Goal: Use online tool/utility: Utilize a website feature to perform a specific function

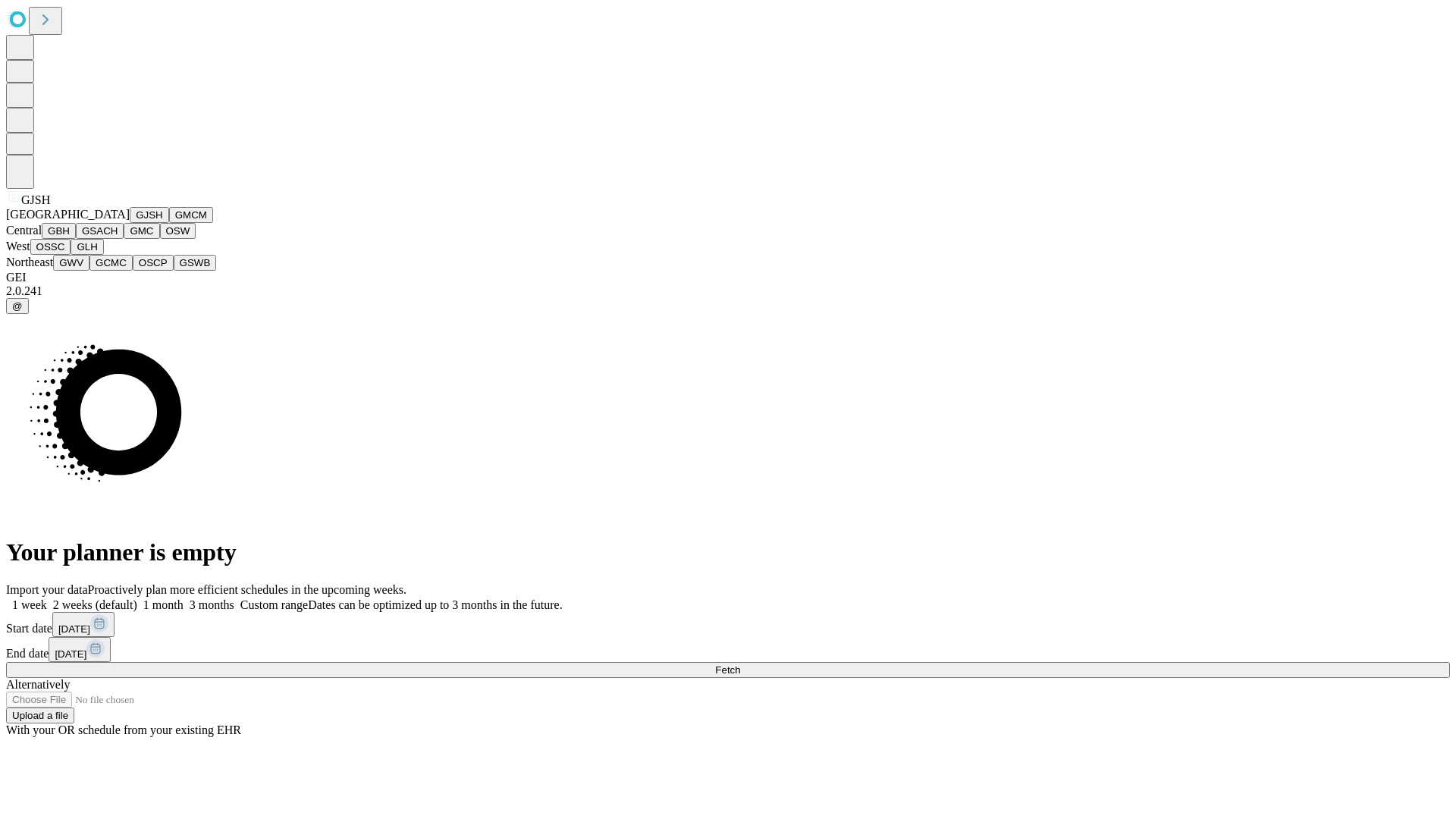
click at [130, 223] on button "GJSH" at bounding box center [149, 215] width 39 height 16
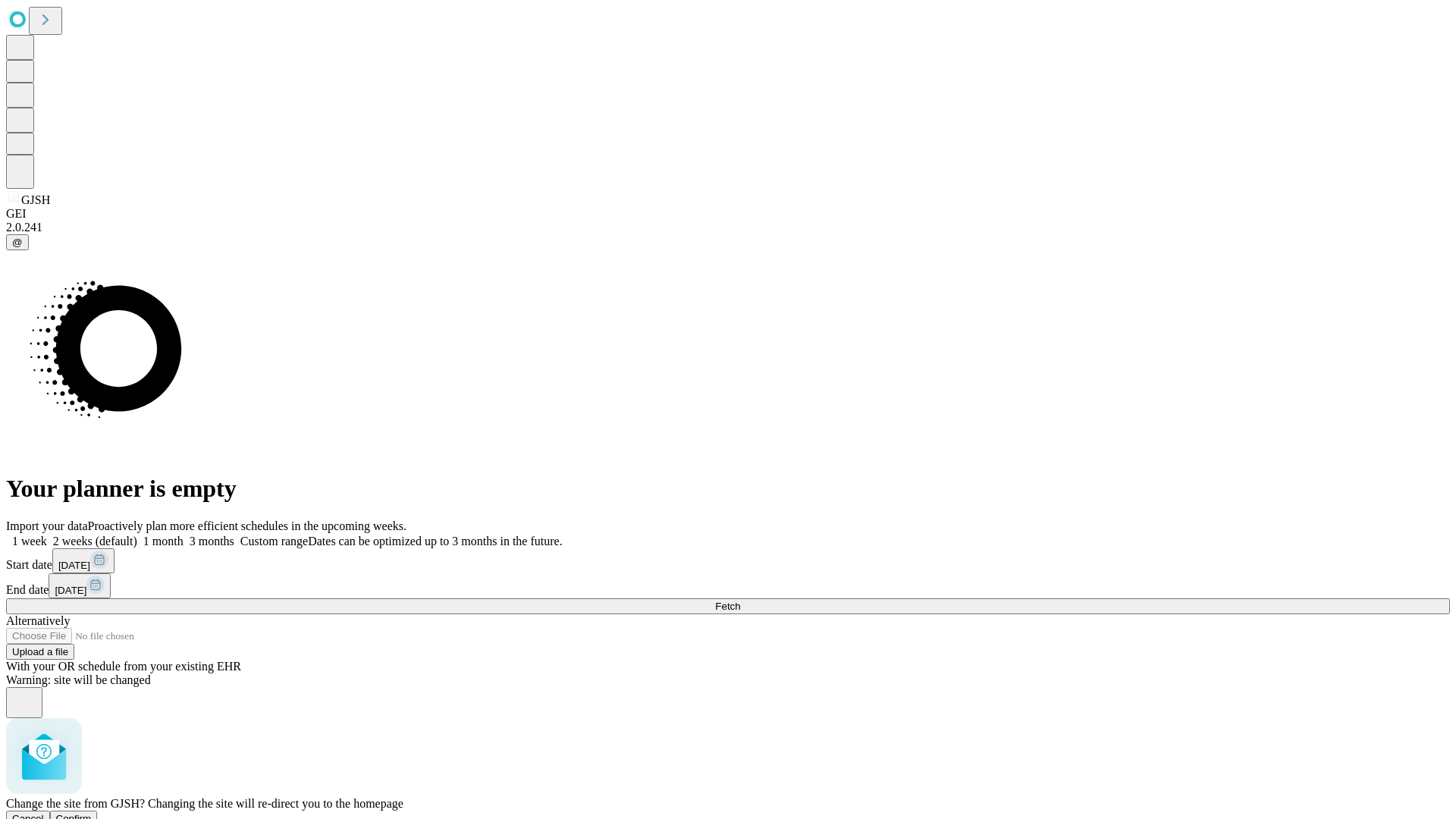
click at [92, 813] on span "Confirm" at bounding box center [74, 818] width 36 height 12
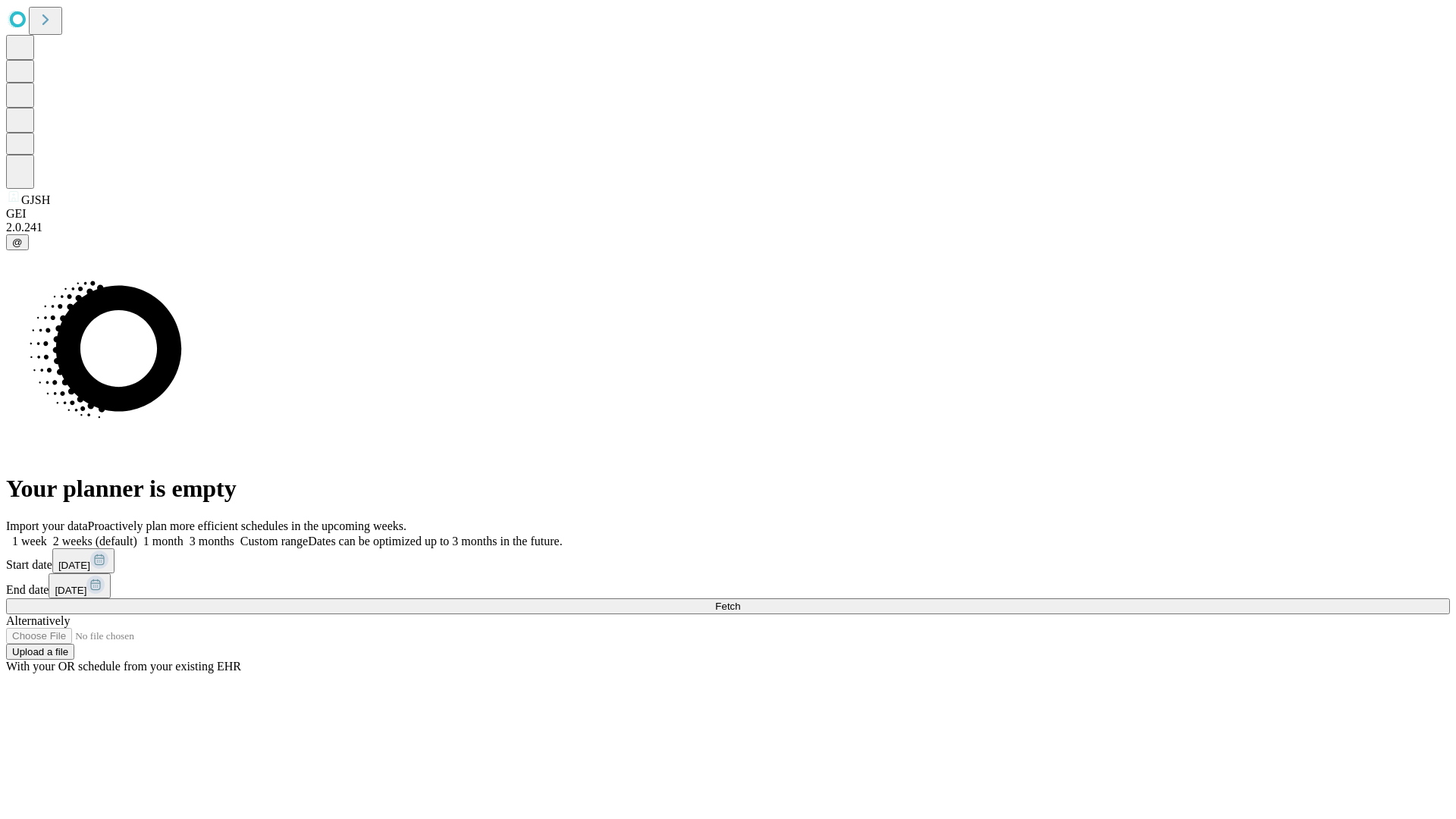
click at [47, 535] on label "1 week" at bounding box center [27, 541] width 41 height 13
click at [740, 600] on span "Fetch" at bounding box center [728, 606] width 25 height 12
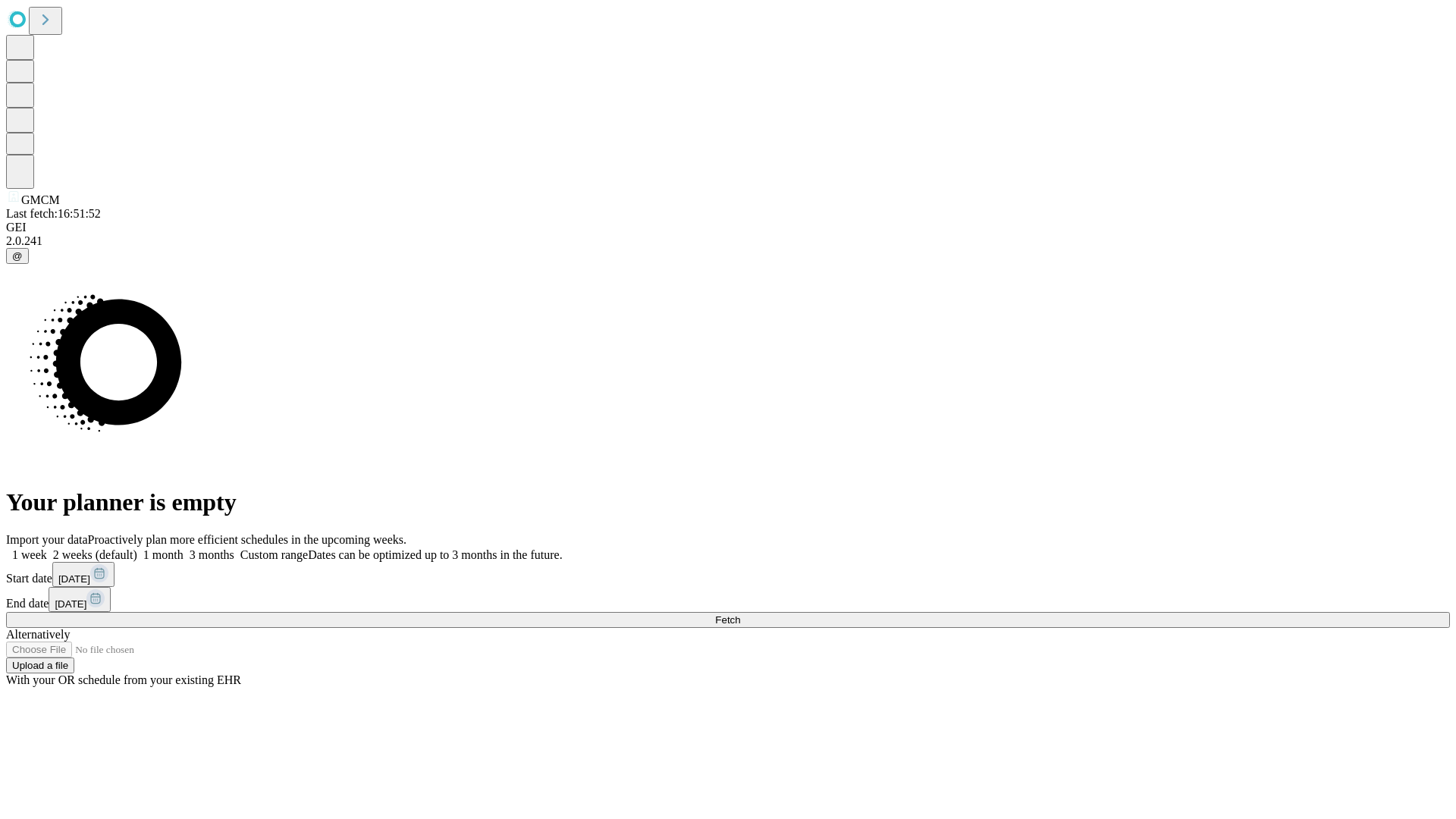
click at [47, 548] on label "1 week" at bounding box center [27, 554] width 41 height 13
click at [740, 614] on span "Fetch" at bounding box center [728, 620] width 25 height 12
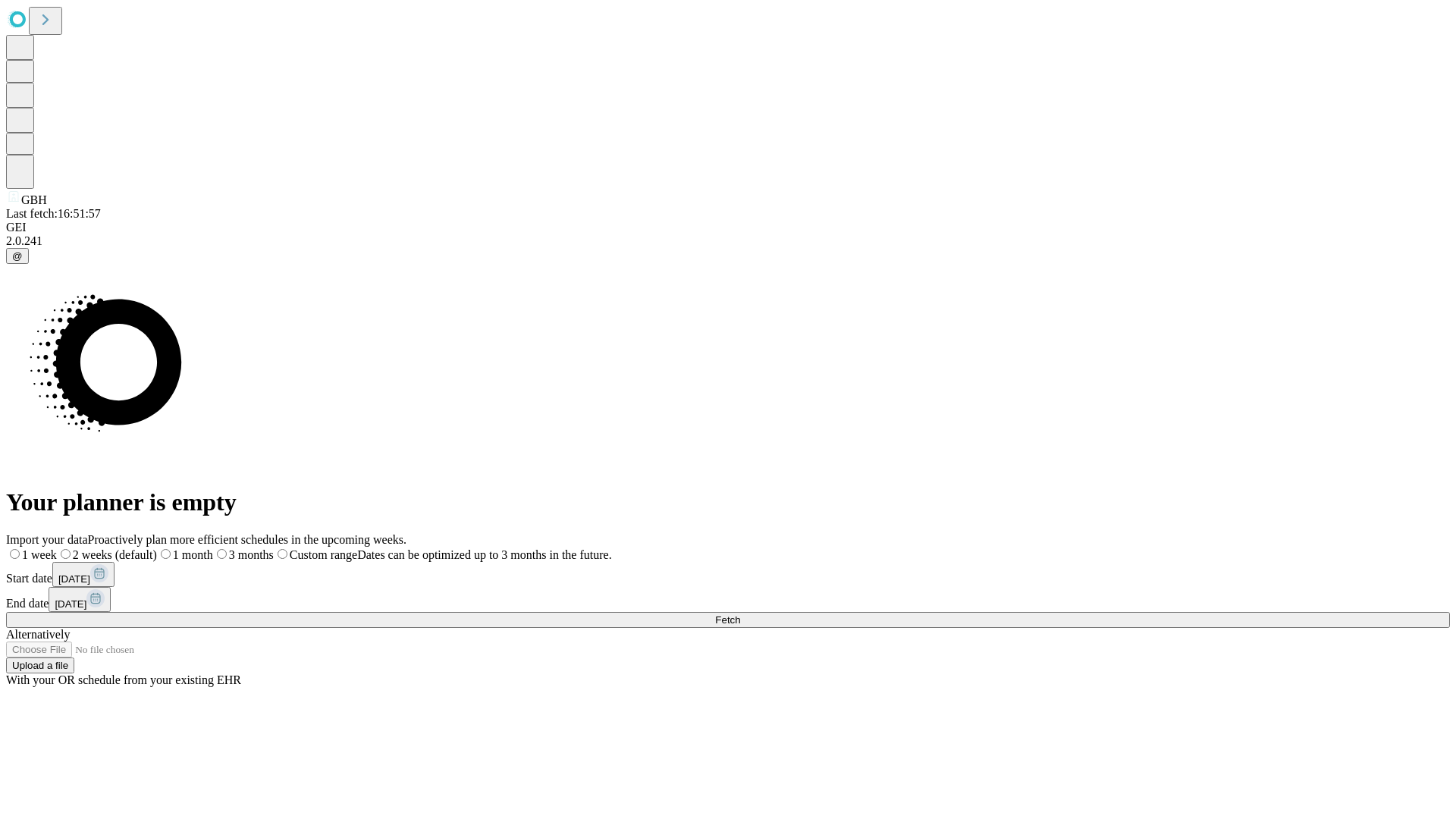
click at [57, 548] on label "1 week" at bounding box center [31, 554] width 51 height 13
click at [740, 614] on span "Fetch" at bounding box center [728, 620] width 25 height 12
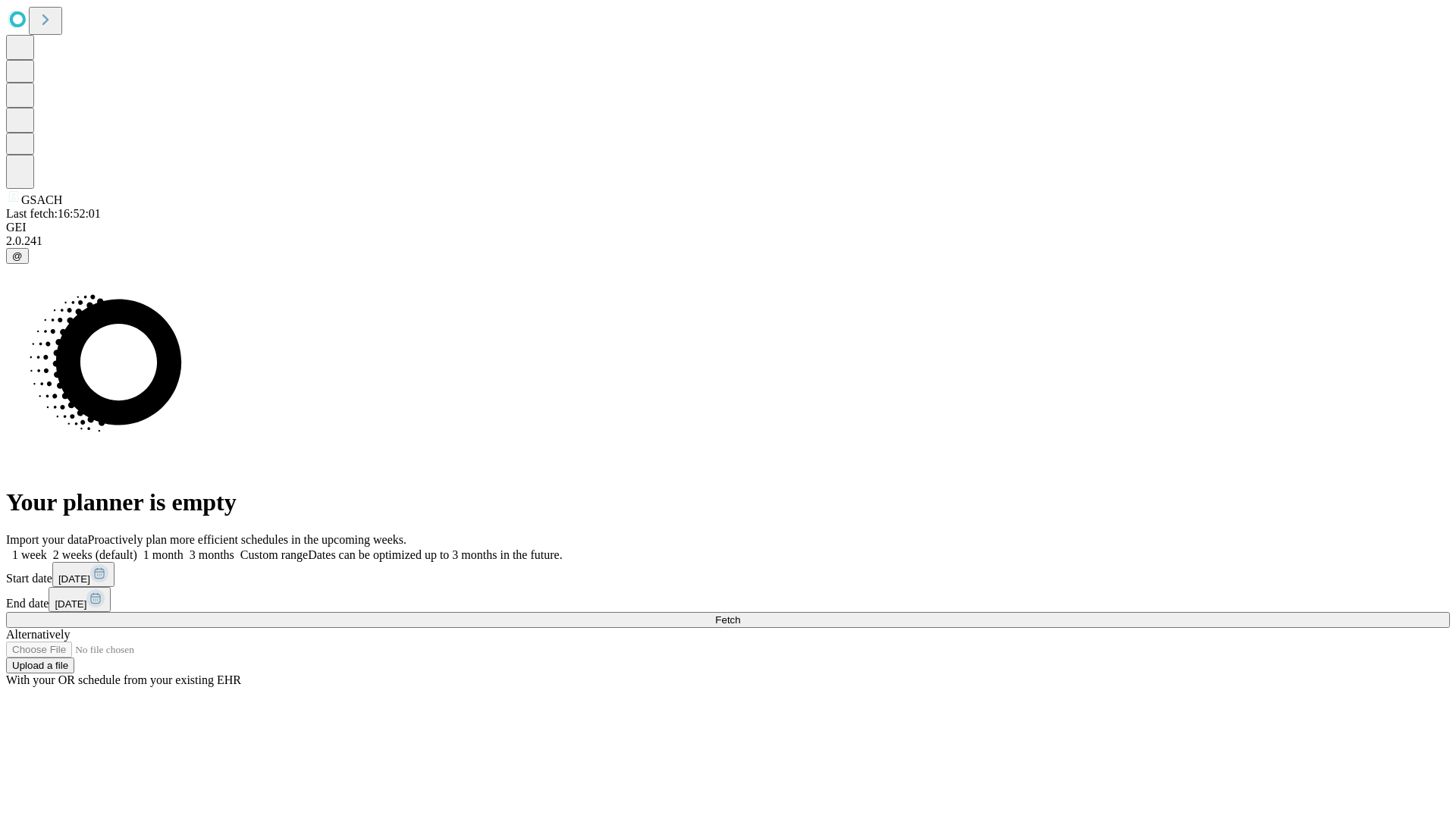
click at [47, 548] on label "1 week" at bounding box center [27, 554] width 41 height 13
click at [740, 614] on span "Fetch" at bounding box center [728, 620] width 25 height 12
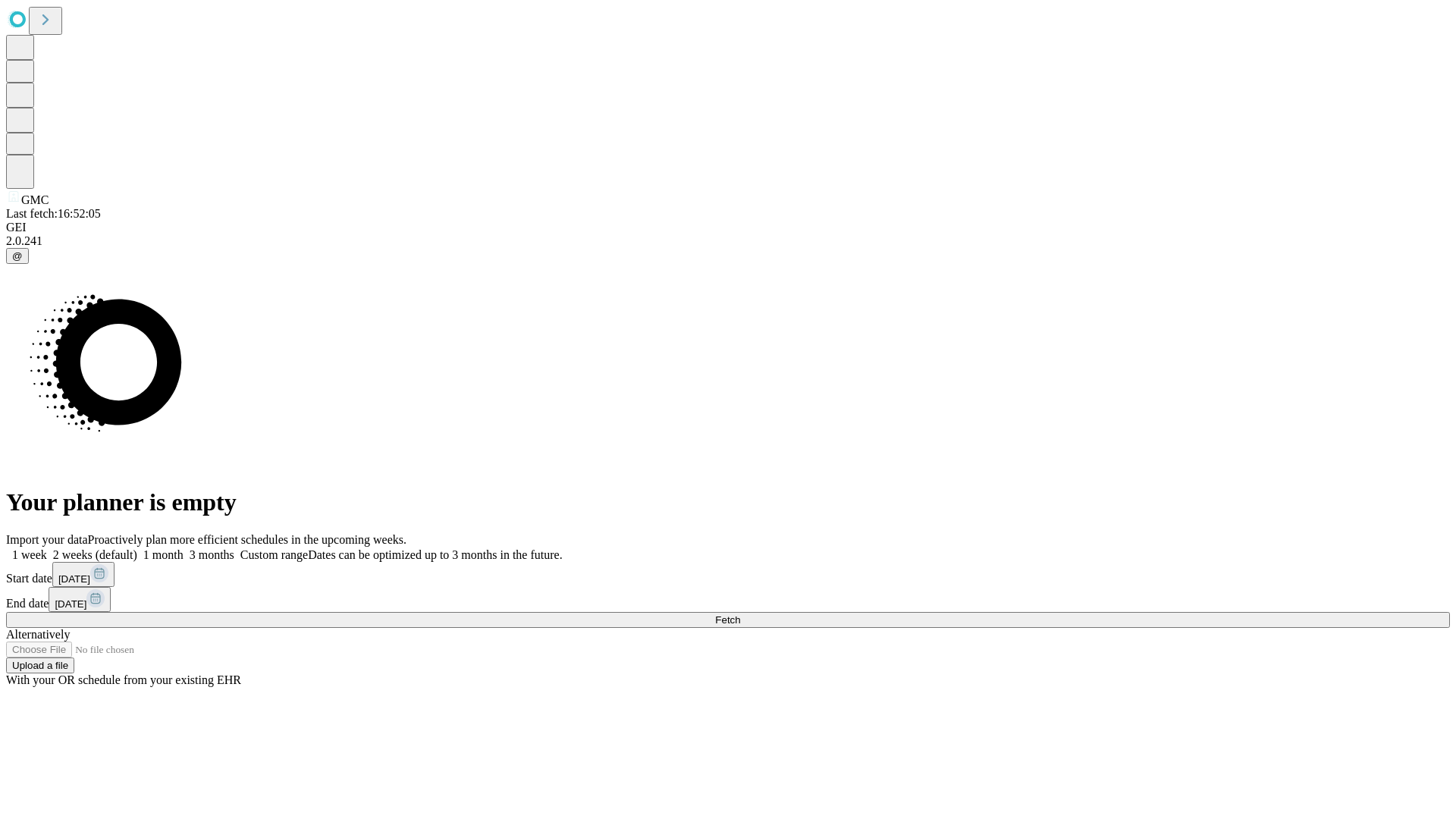
click at [47, 548] on label "1 week" at bounding box center [27, 554] width 41 height 13
click at [740, 614] on span "Fetch" at bounding box center [728, 620] width 25 height 12
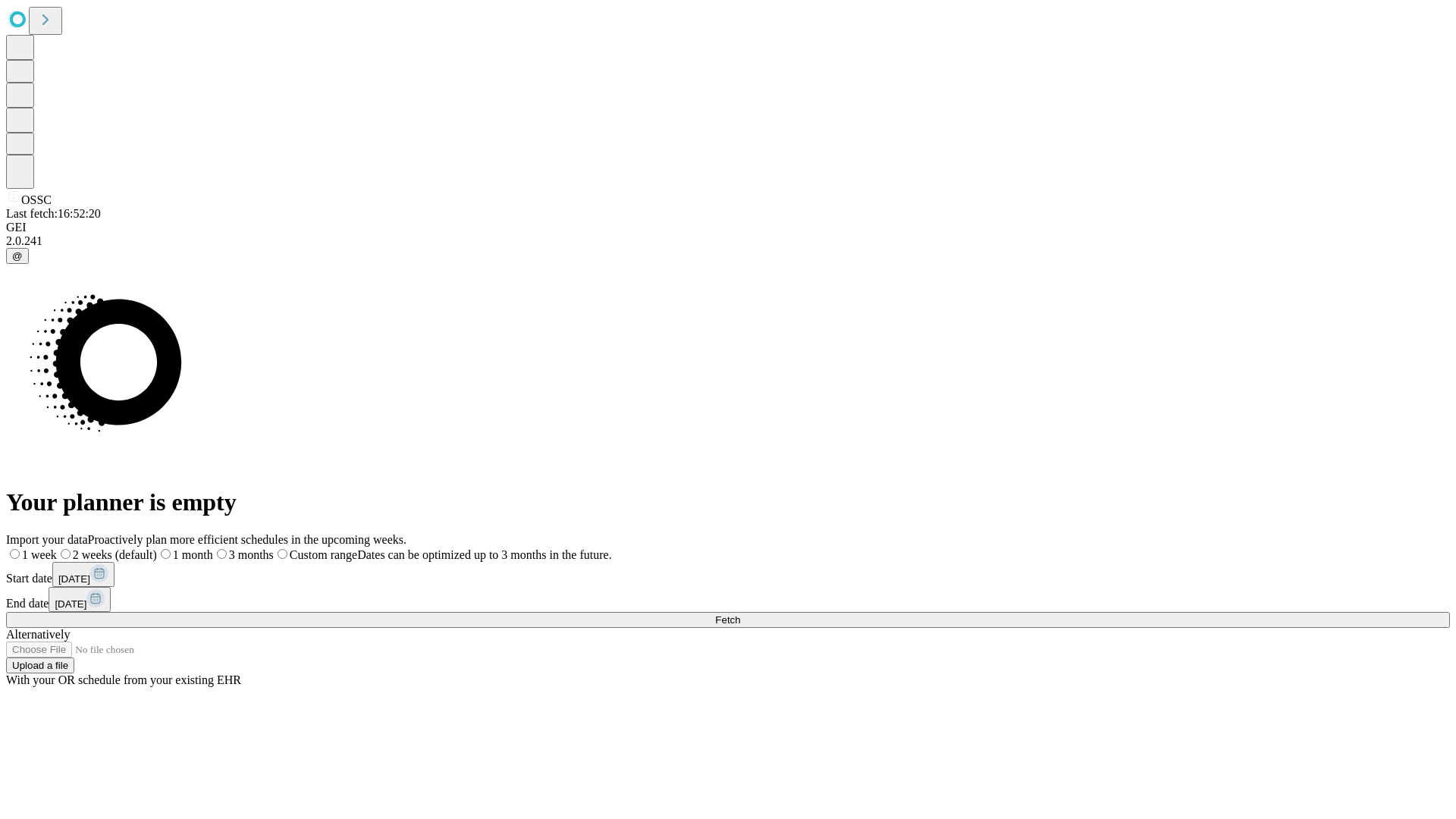
click at [57, 548] on label "1 week" at bounding box center [31, 554] width 51 height 13
click at [740, 614] on span "Fetch" at bounding box center [728, 620] width 25 height 12
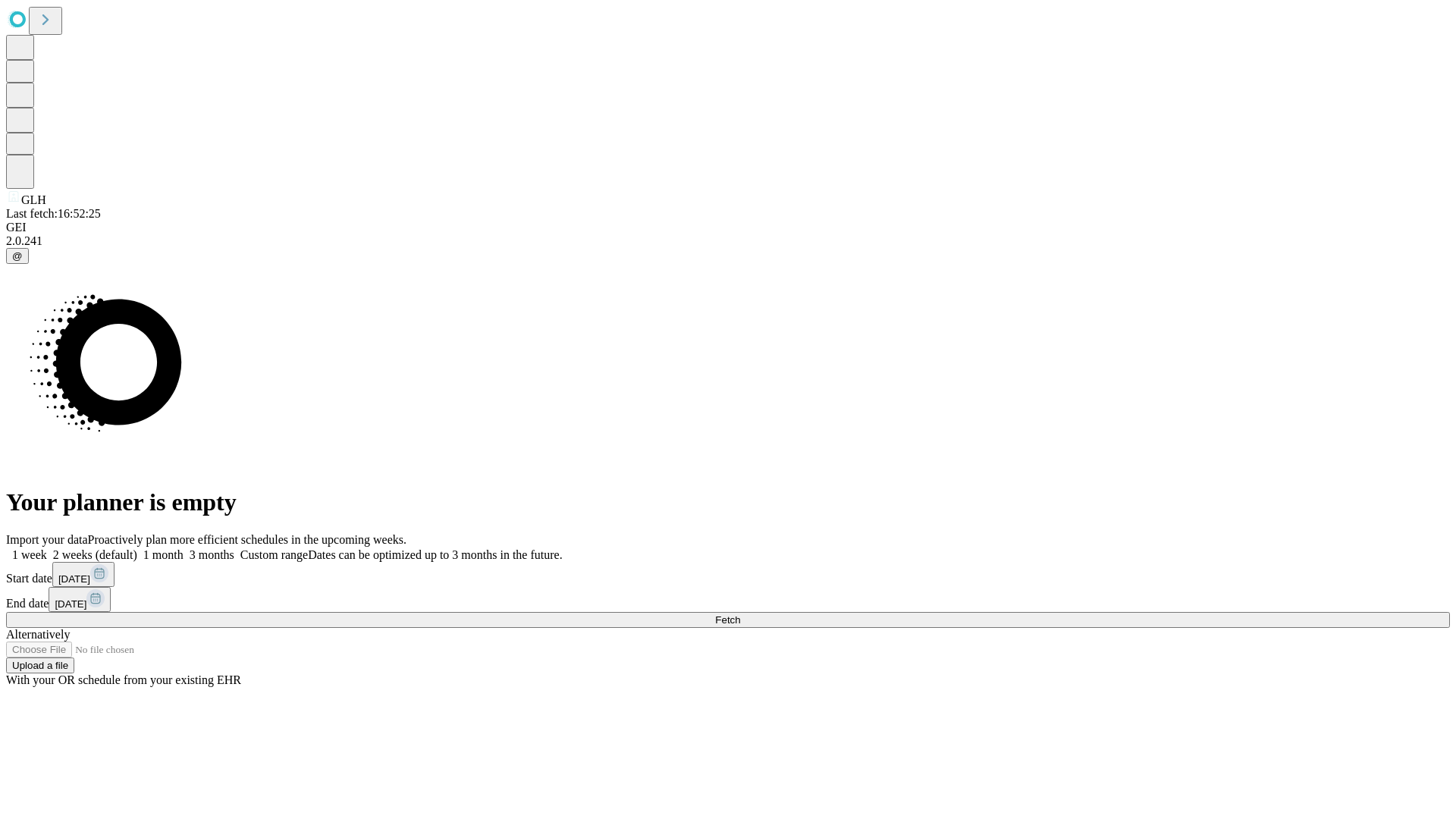
click at [47, 548] on label "1 week" at bounding box center [27, 554] width 41 height 13
click at [740, 614] on span "Fetch" at bounding box center [728, 620] width 25 height 12
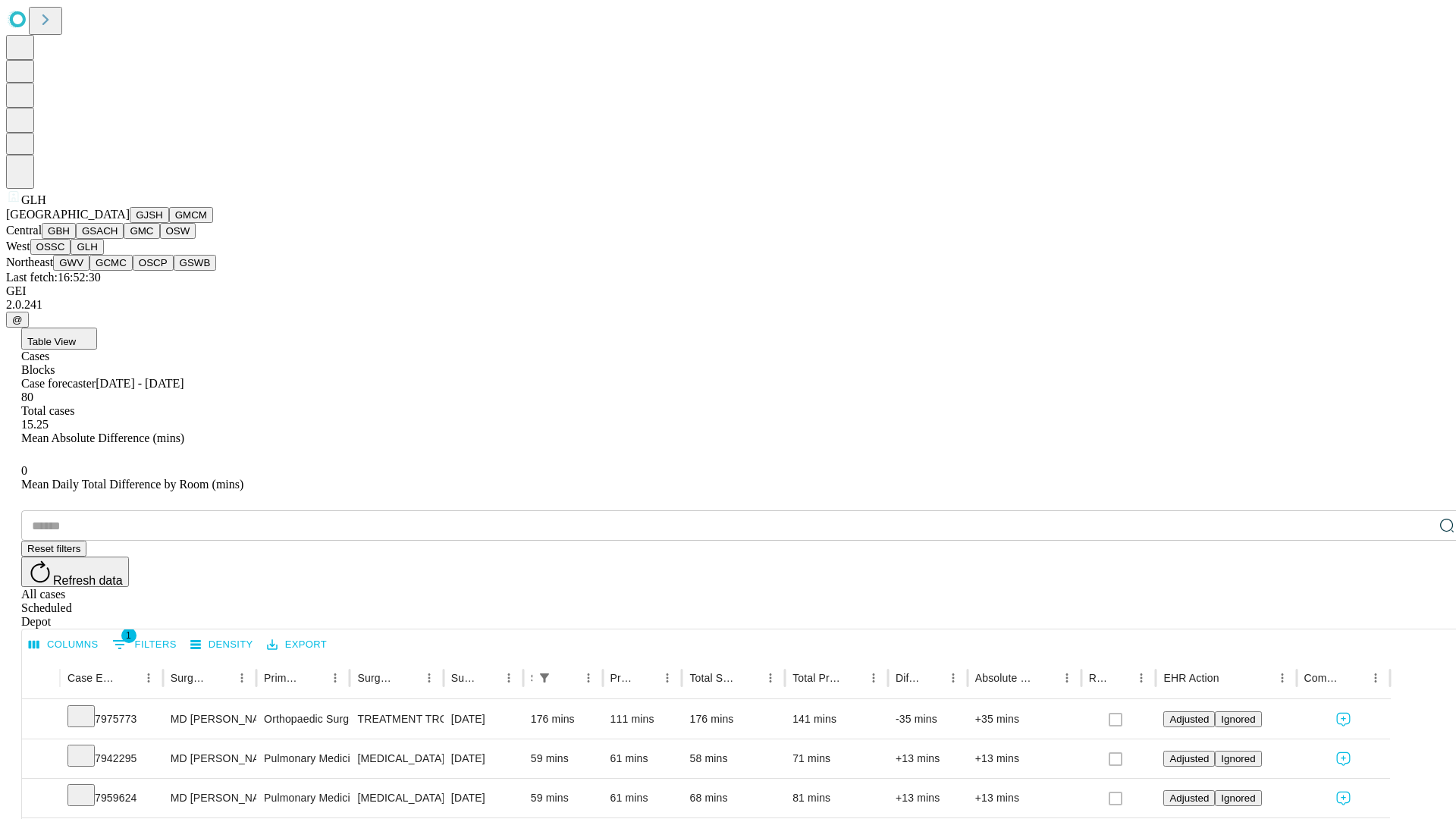
click at [90, 271] on button "GWV" at bounding box center [71, 262] width 37 height 16
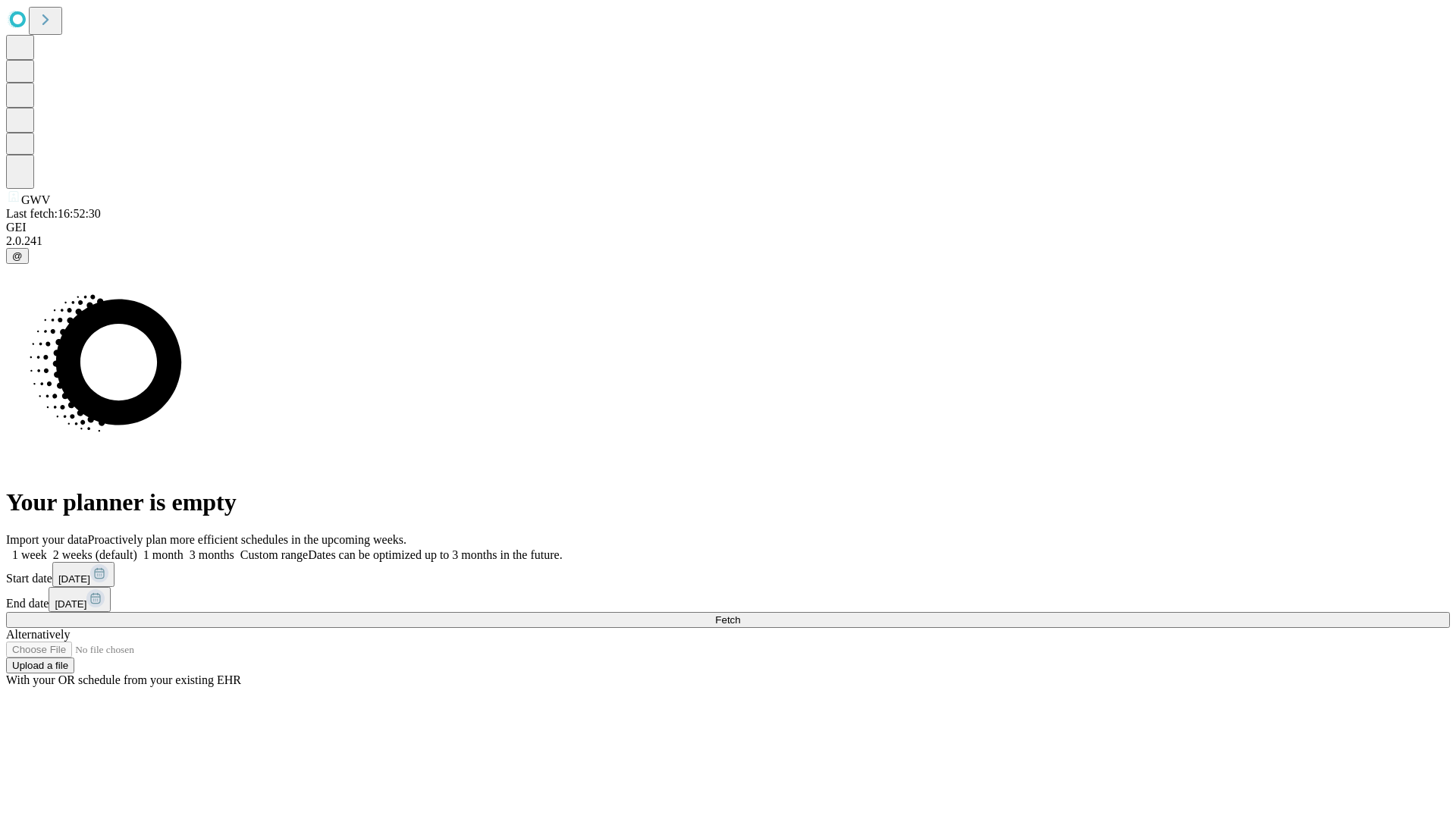
click at [47, 548] on label "1 week" at bounding box center [27, 554] width 41 height 13
click at [740, 614] on span "Fetch" at bounding box center [728, 620] width 25 height 12
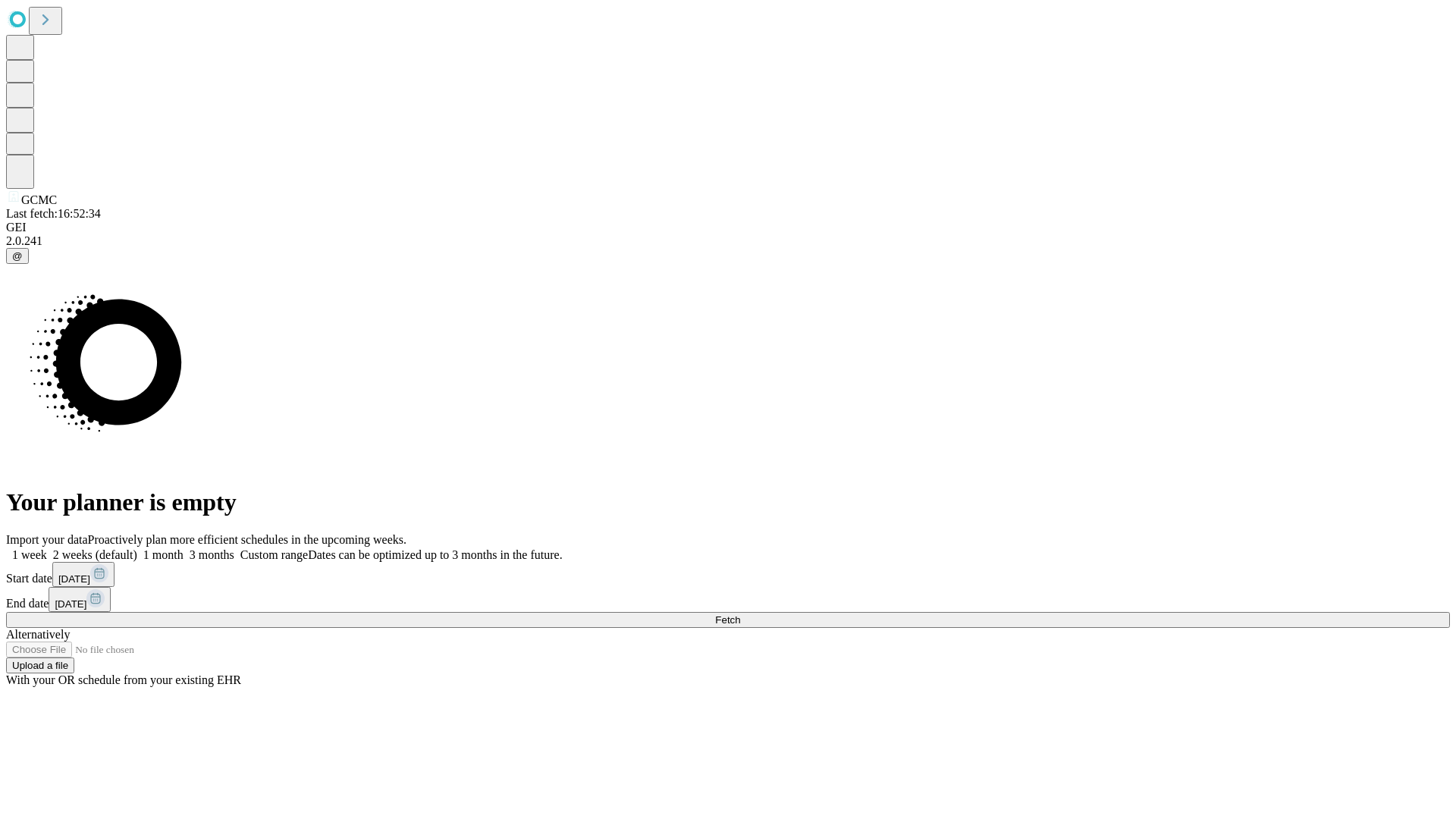
click at [740, 614] on span "Fetch" at bounding box center [728, 620] width 25 height 12
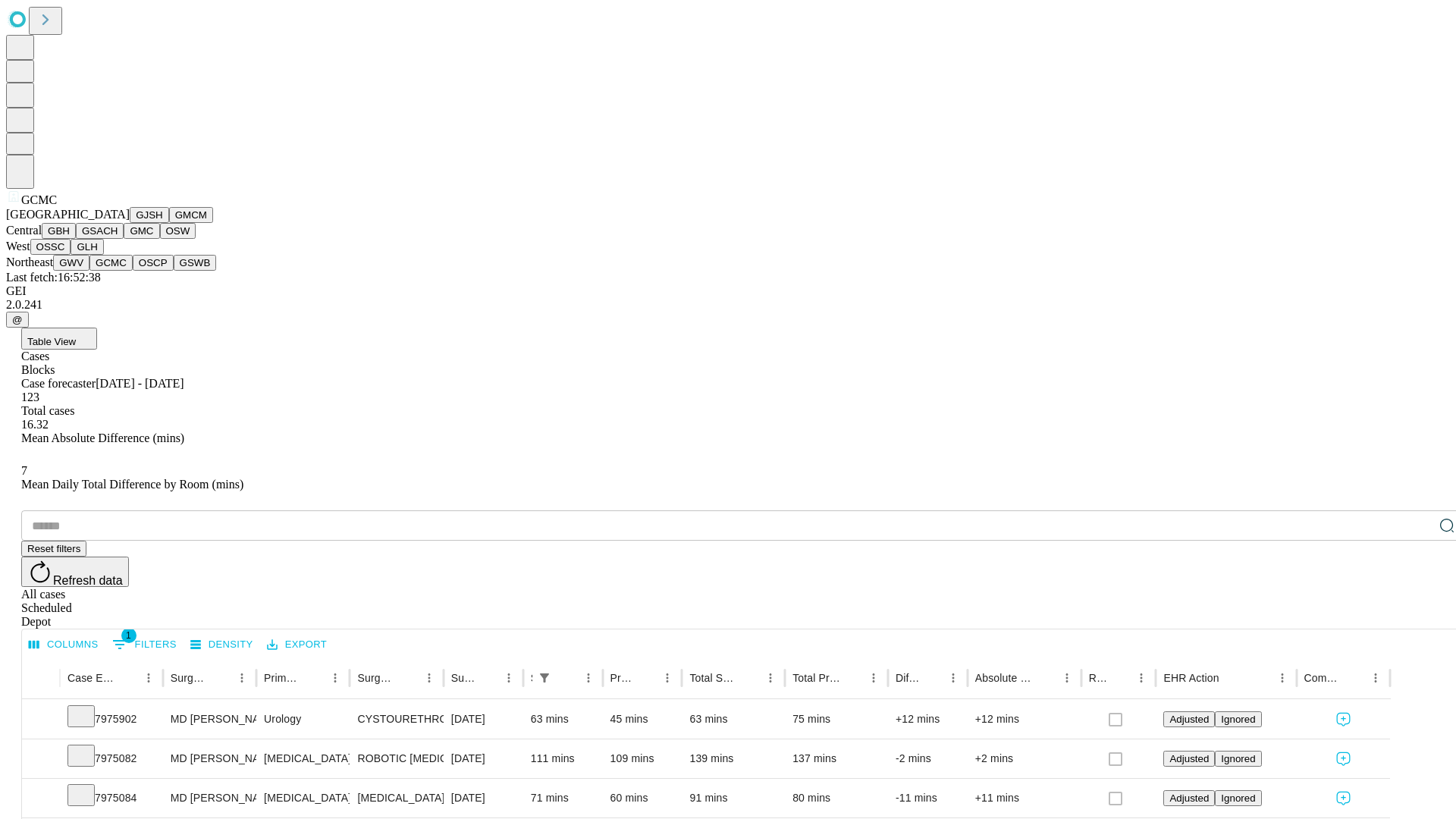
click at [133, 271] on button "OSCP" at bounding box center [153, 262] width 41 height 16
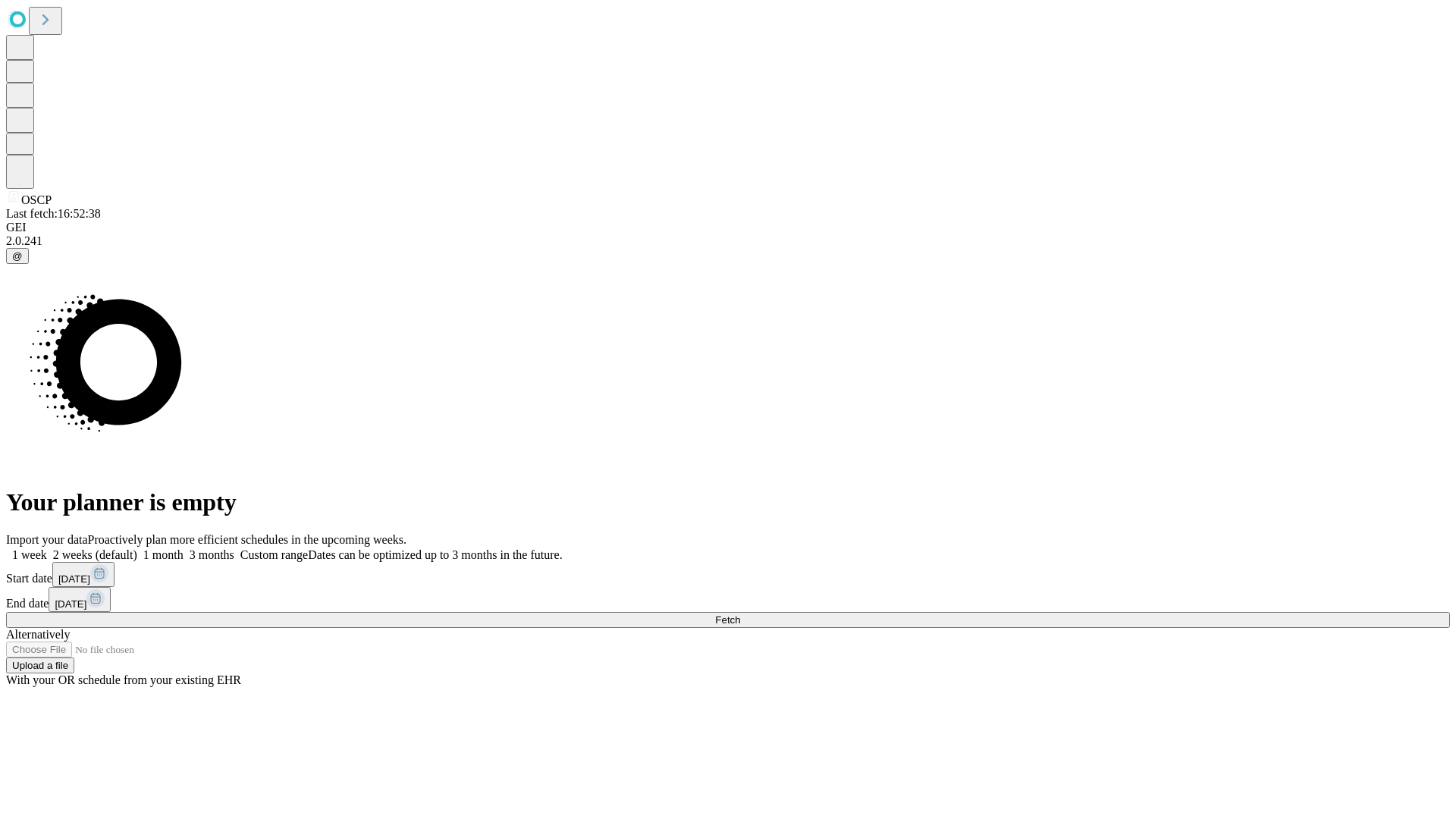
click at [47, 548] on label "1 week" at bounding box center [27, 554] width 41 height 13
click at [740, 614] on span "Fetch" at bounding box center [728, 620] width 25 height 12
